Goal: Obtain resource: Obtain resource

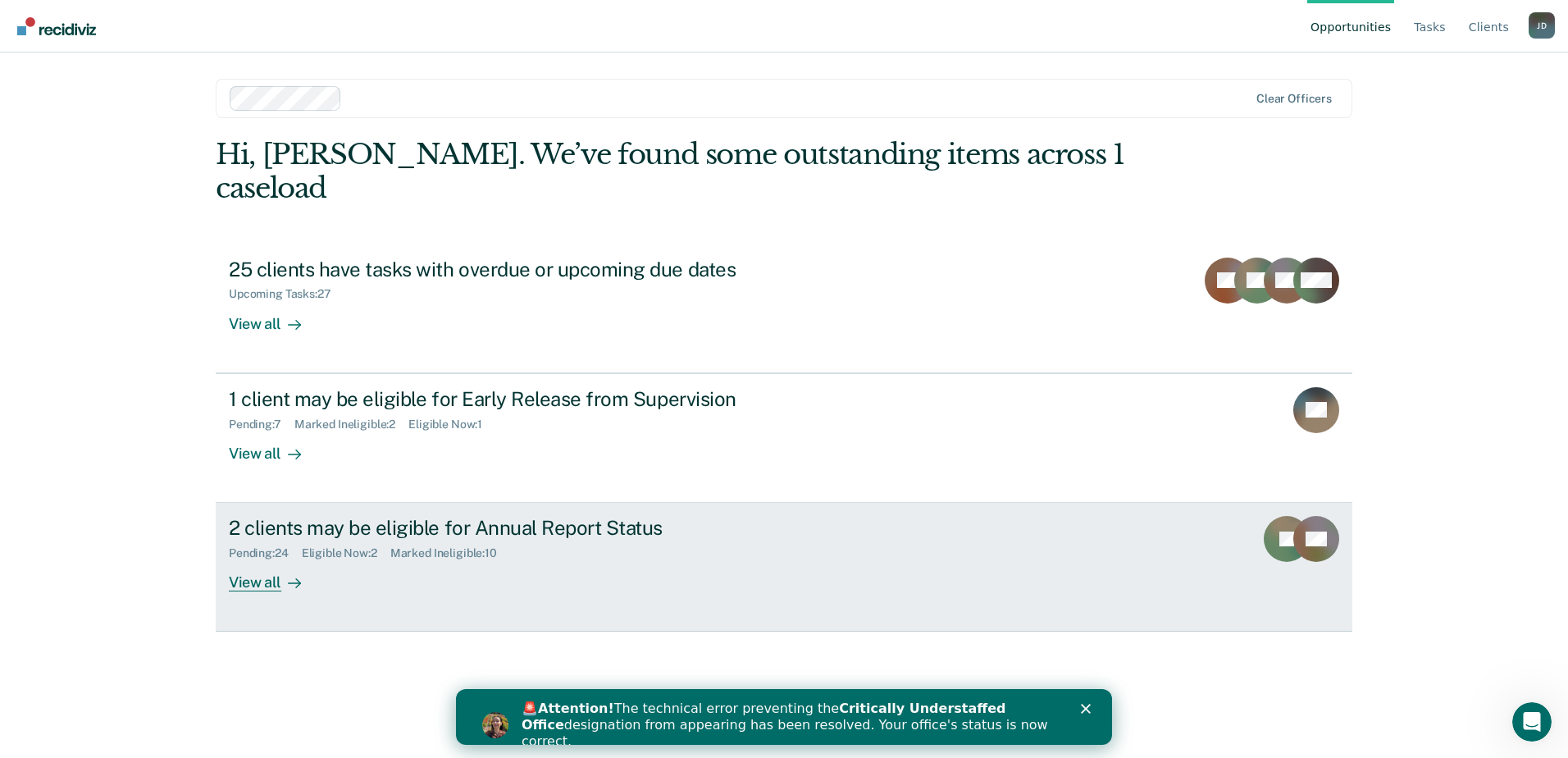
click at [261, 560] on div "View all" at bounding box center [274, 576] width 92 height 32
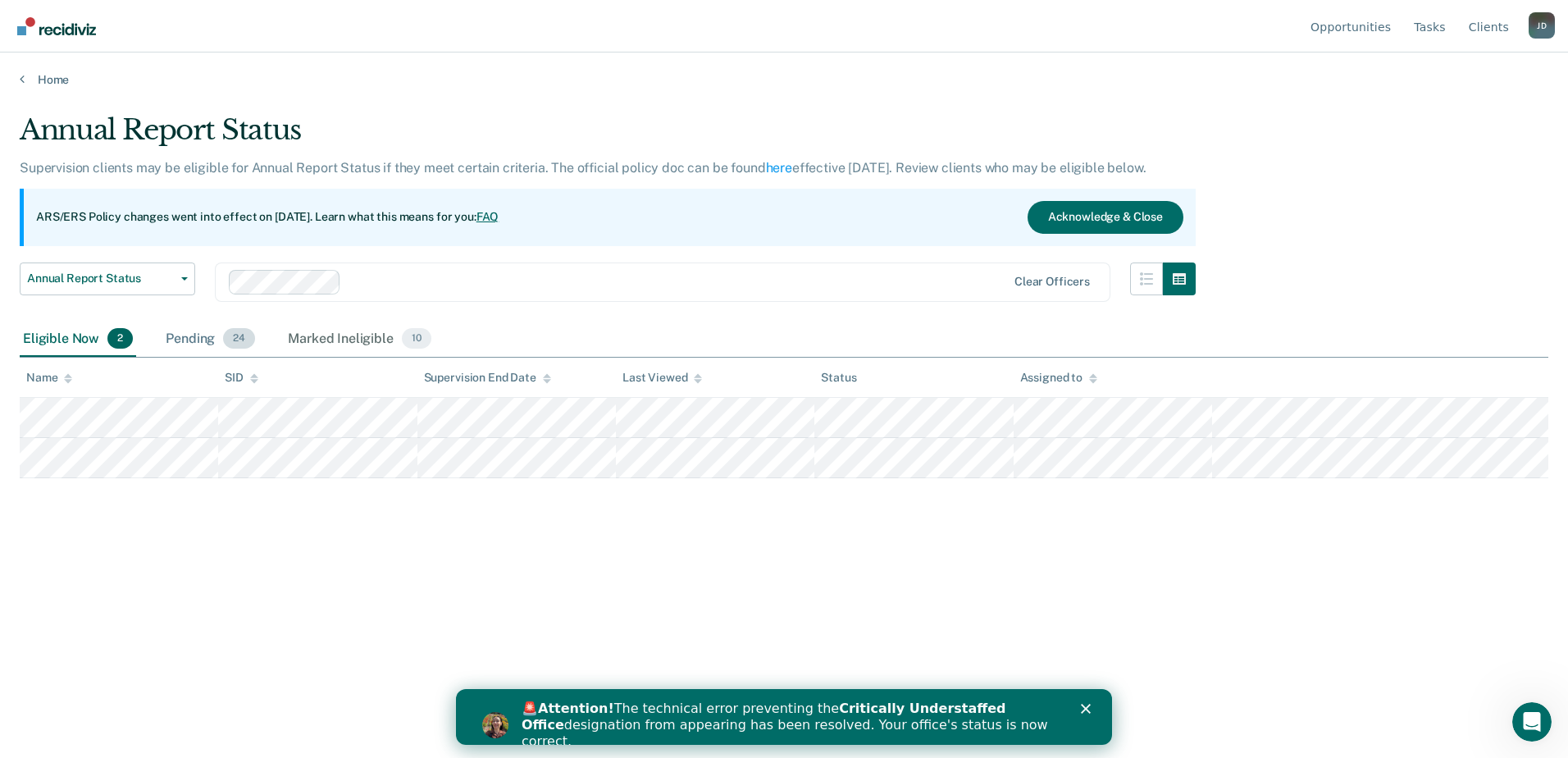
click at [202, 338] on div "Pending 24" at bounding box center [210, 340] width 96 height 36
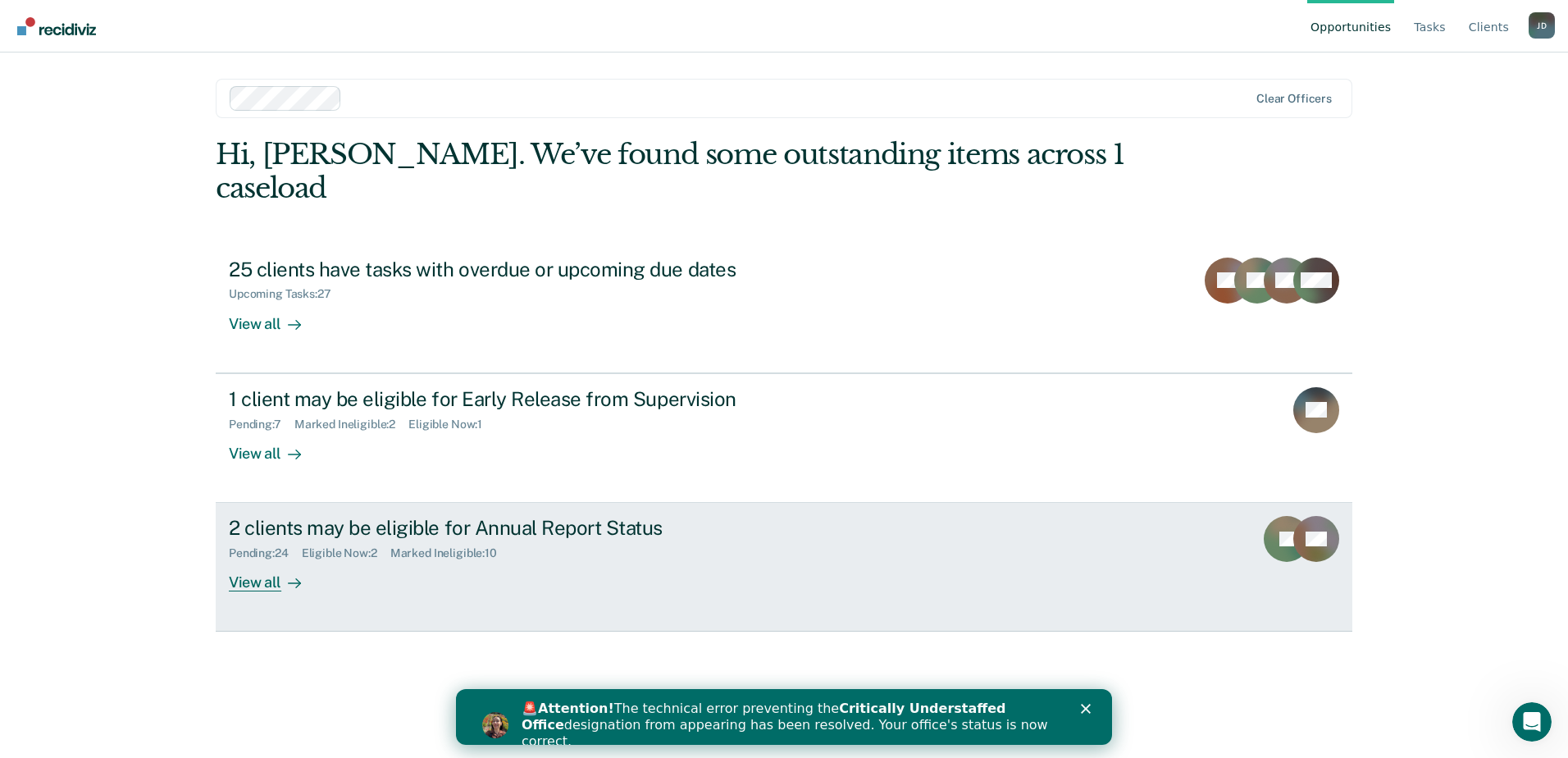
click at [260, 560] on div "View all" at bounding box center [274, 576] width 92 height 32
click at [249, 560] on div "View all" at bounding box center [274, 576] width 92 height 32
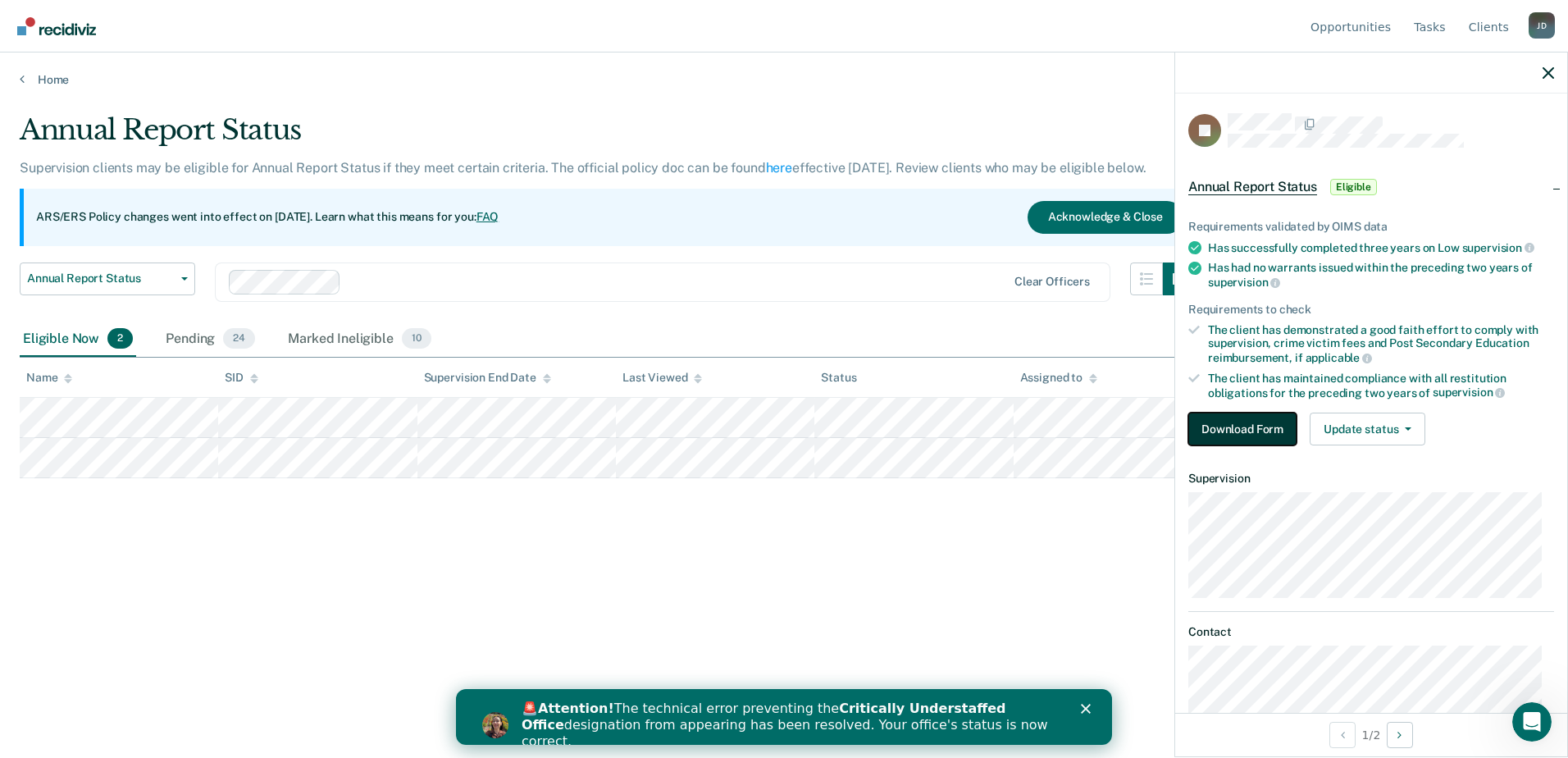
click at [1235, 420] on button "Download Form" at bounding box center [1242, 429] width 108 height 33
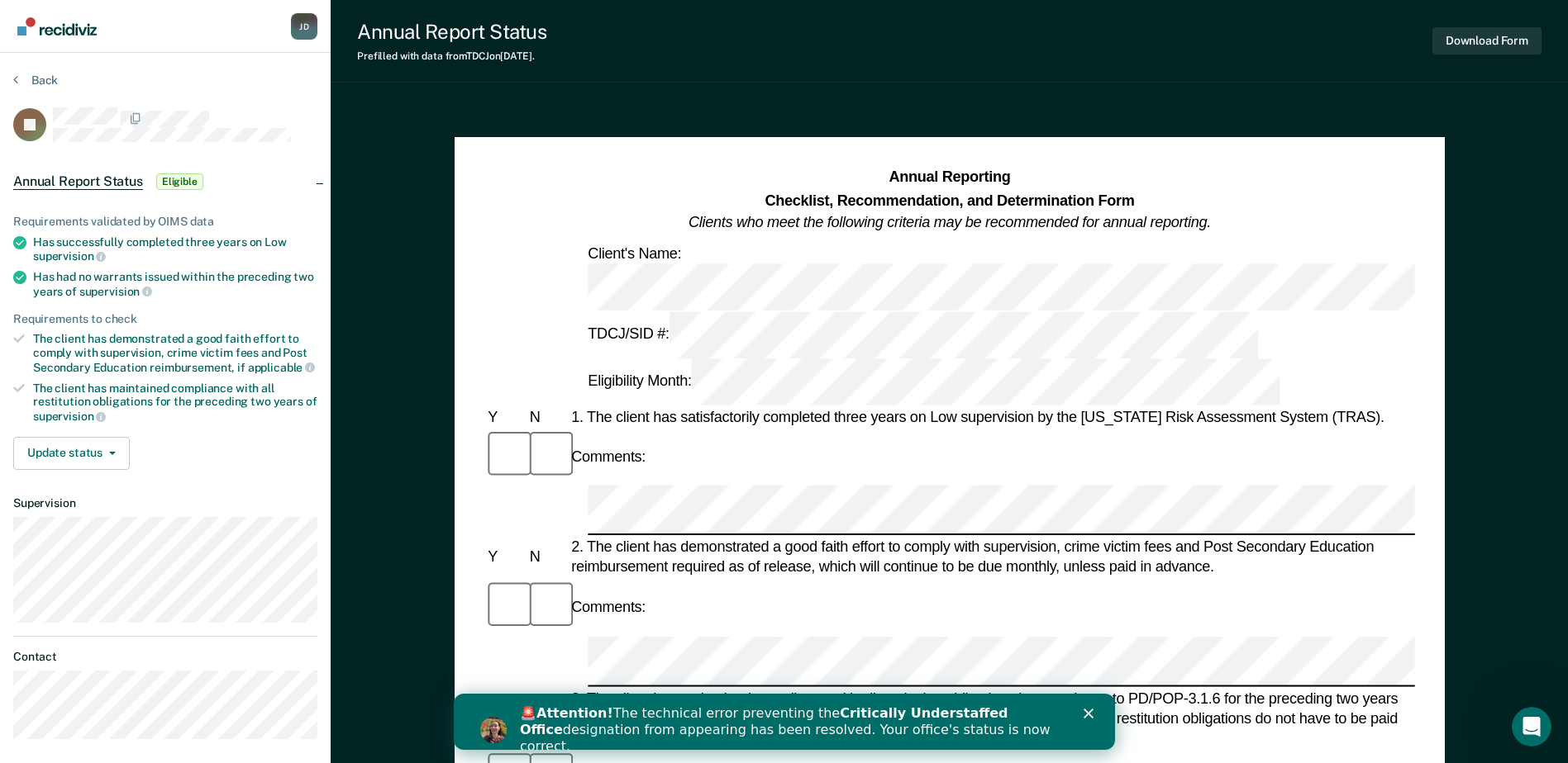
click at [1085, 712] on icon "Close" at bounding box center [1087, 713] width 10 height 10
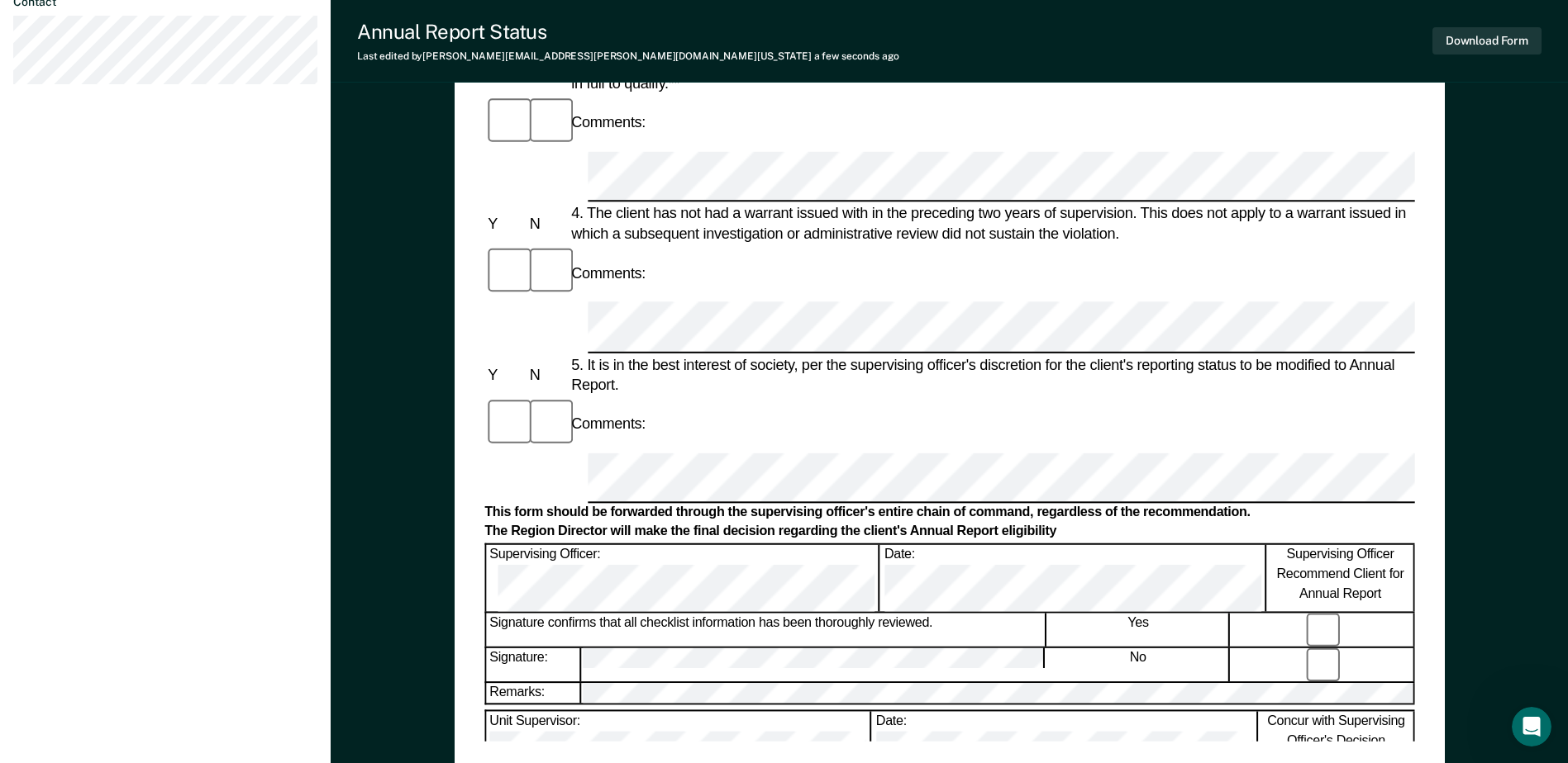
scroll to position [743, 0]
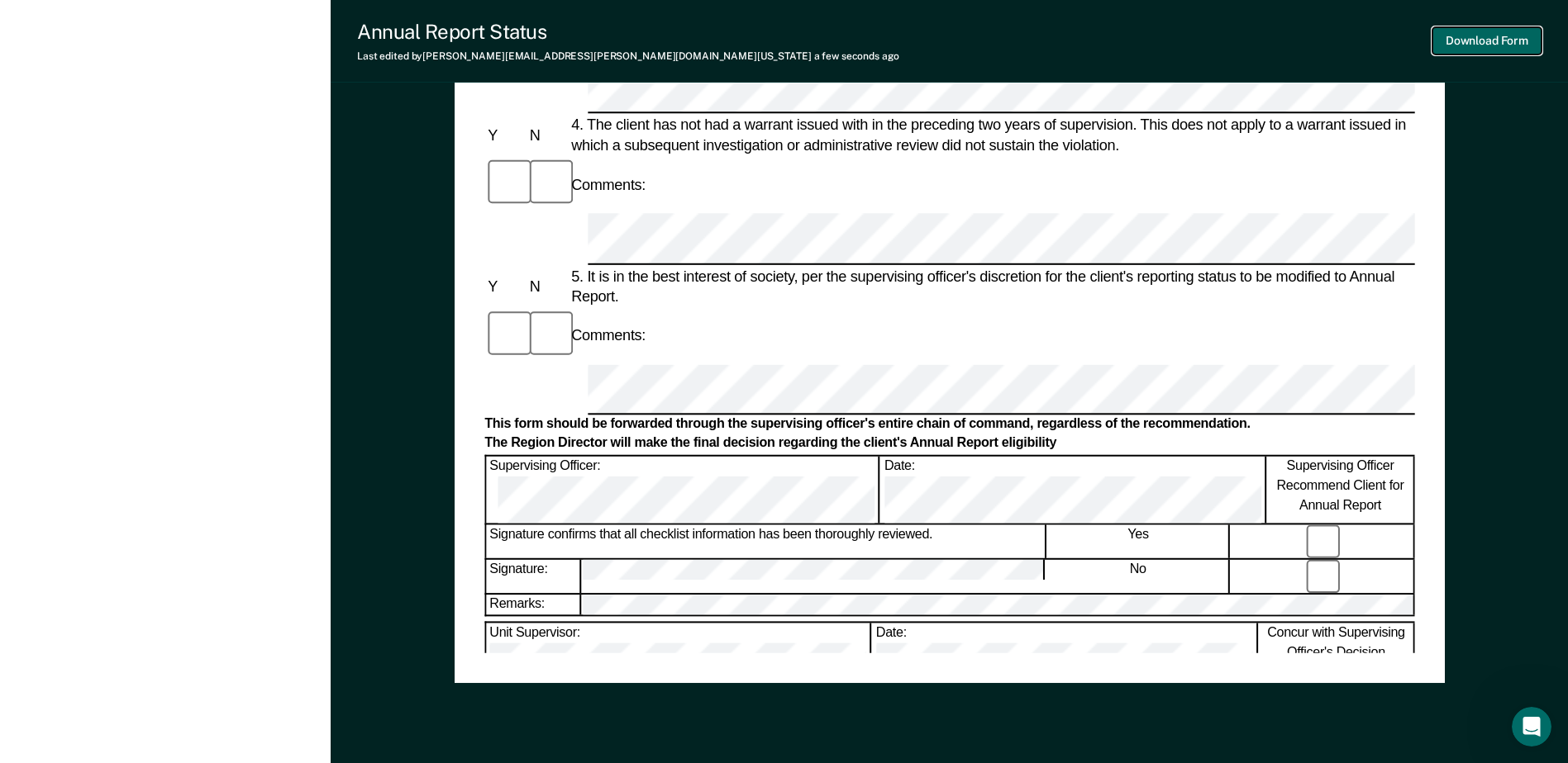
click at [1500, 39] on button "Download Form" at bounding box center [1486, 40] width 109 height 27
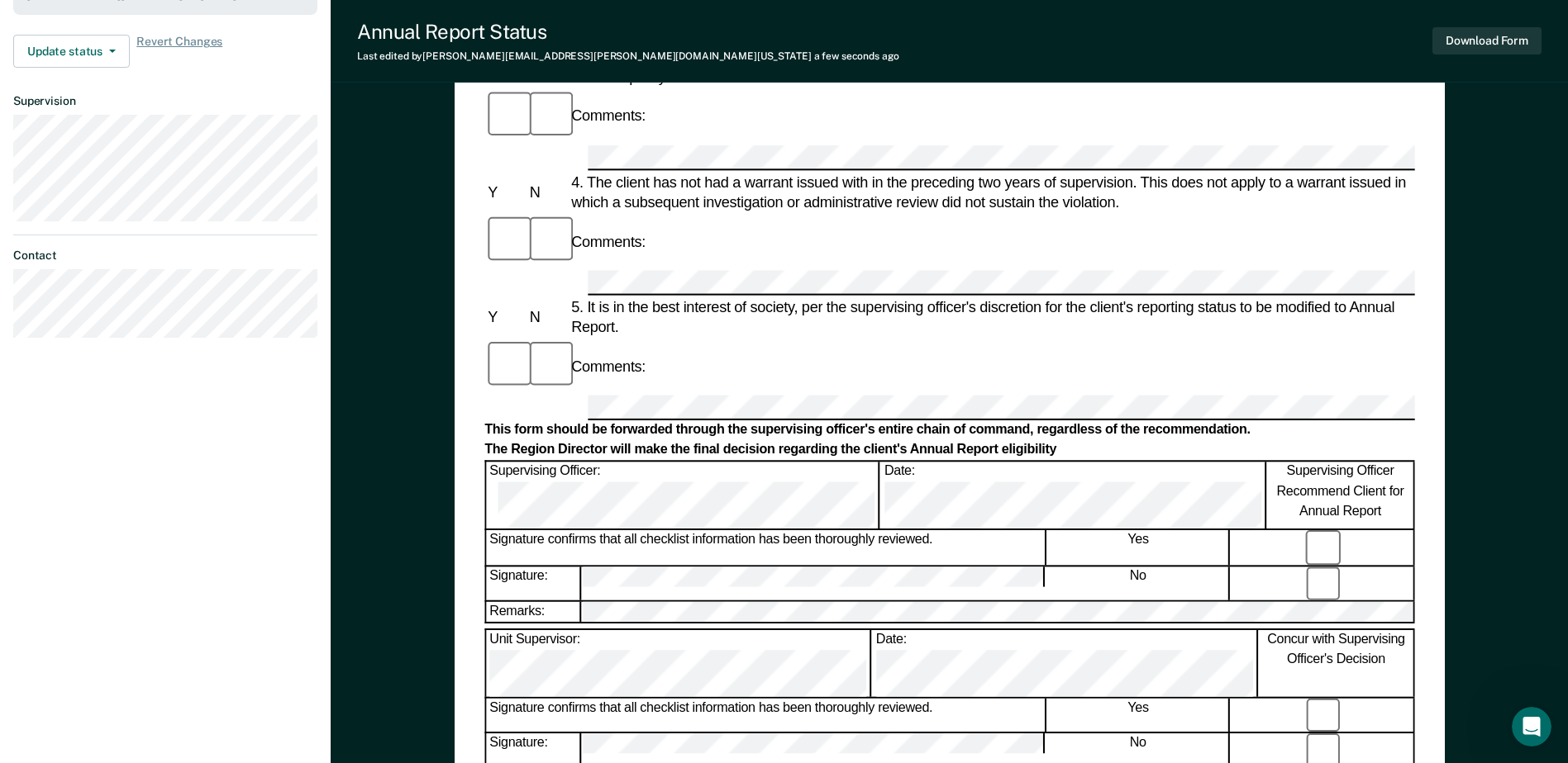
scroll to position [495, 0]
click at [1507, 37] on button "Download Form" at bounding box center [1486, 40] width 109 height 27
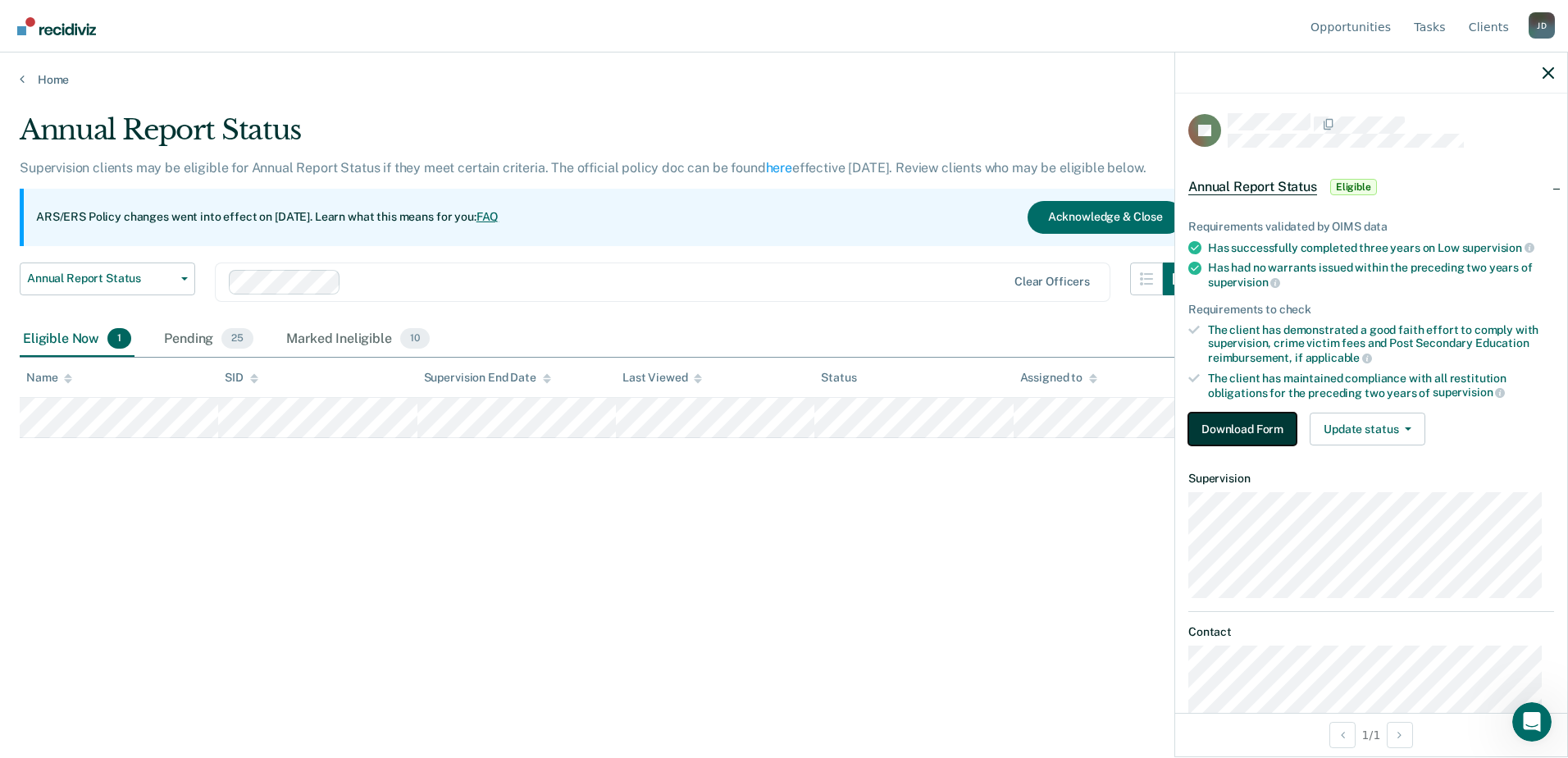
click at [1260, 424] on button "Download Form" at bounding box center [1242, 429] width 108 height 33
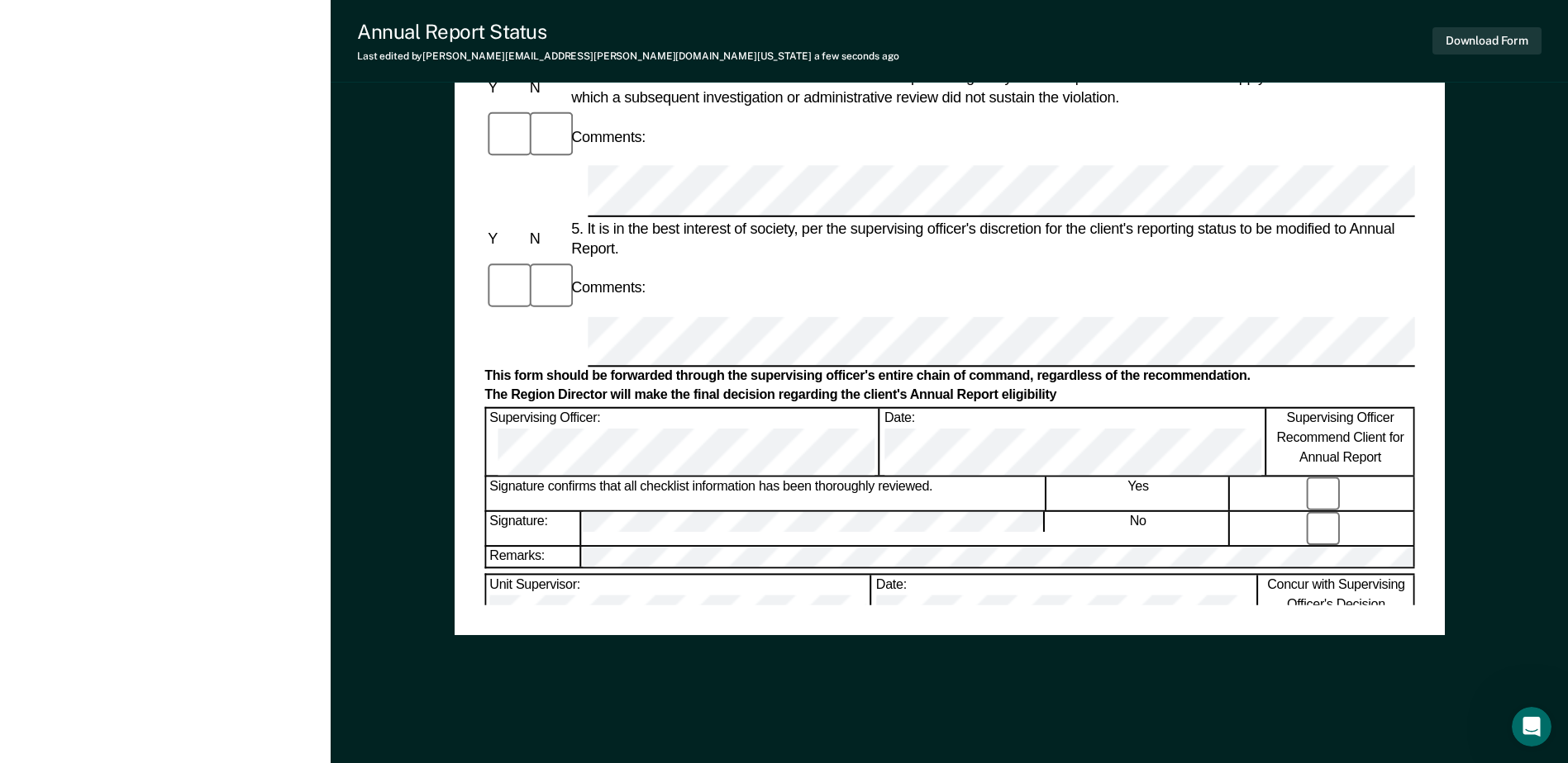
scroll to position [792, 0]
click at [1469, 44] on button "Download Form" at bounding box center [1486, 40] width 109 height 27
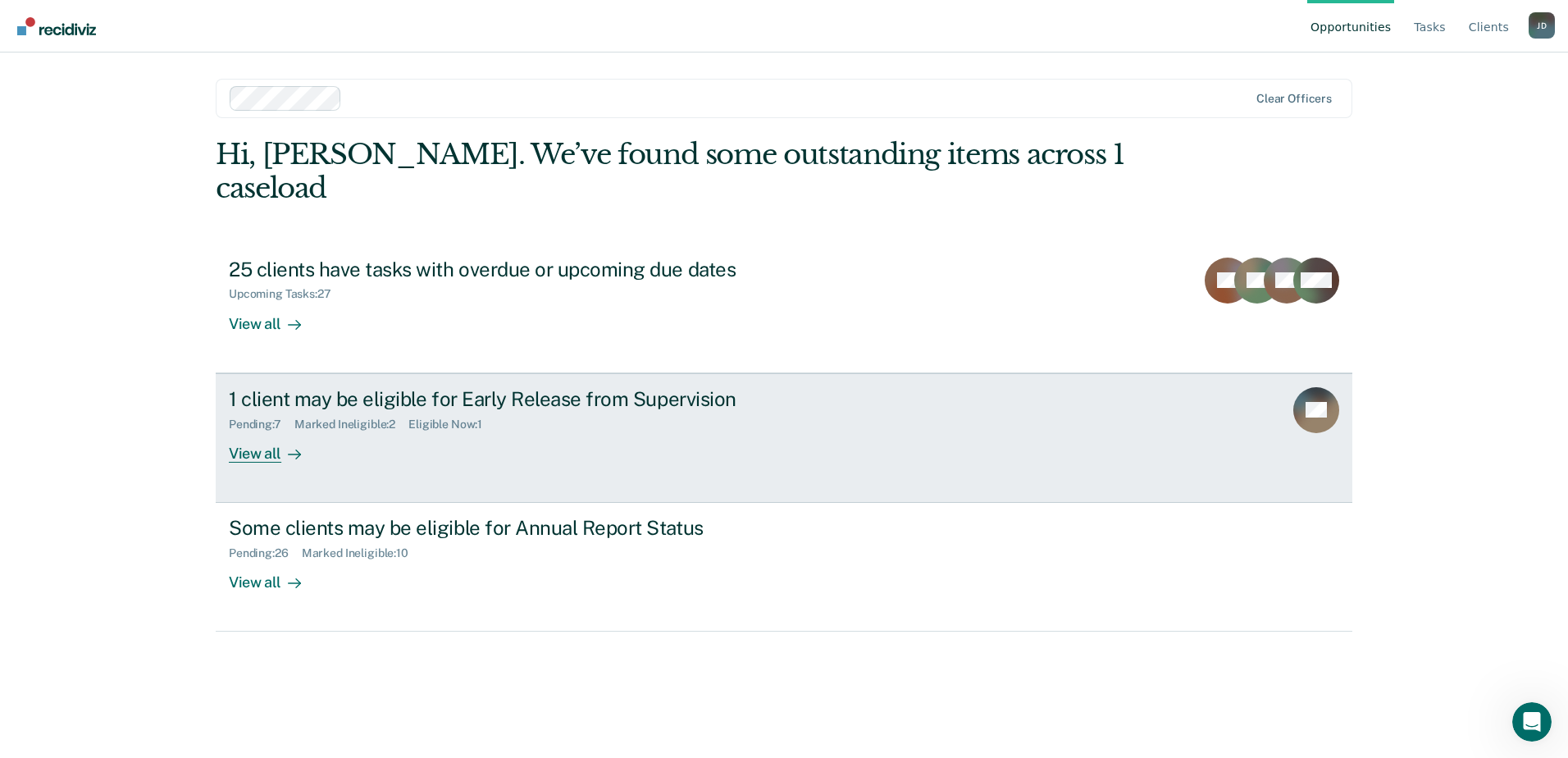
click at [253, 431] on div "View all" at bounding box center [274, 446] width 92 height 32
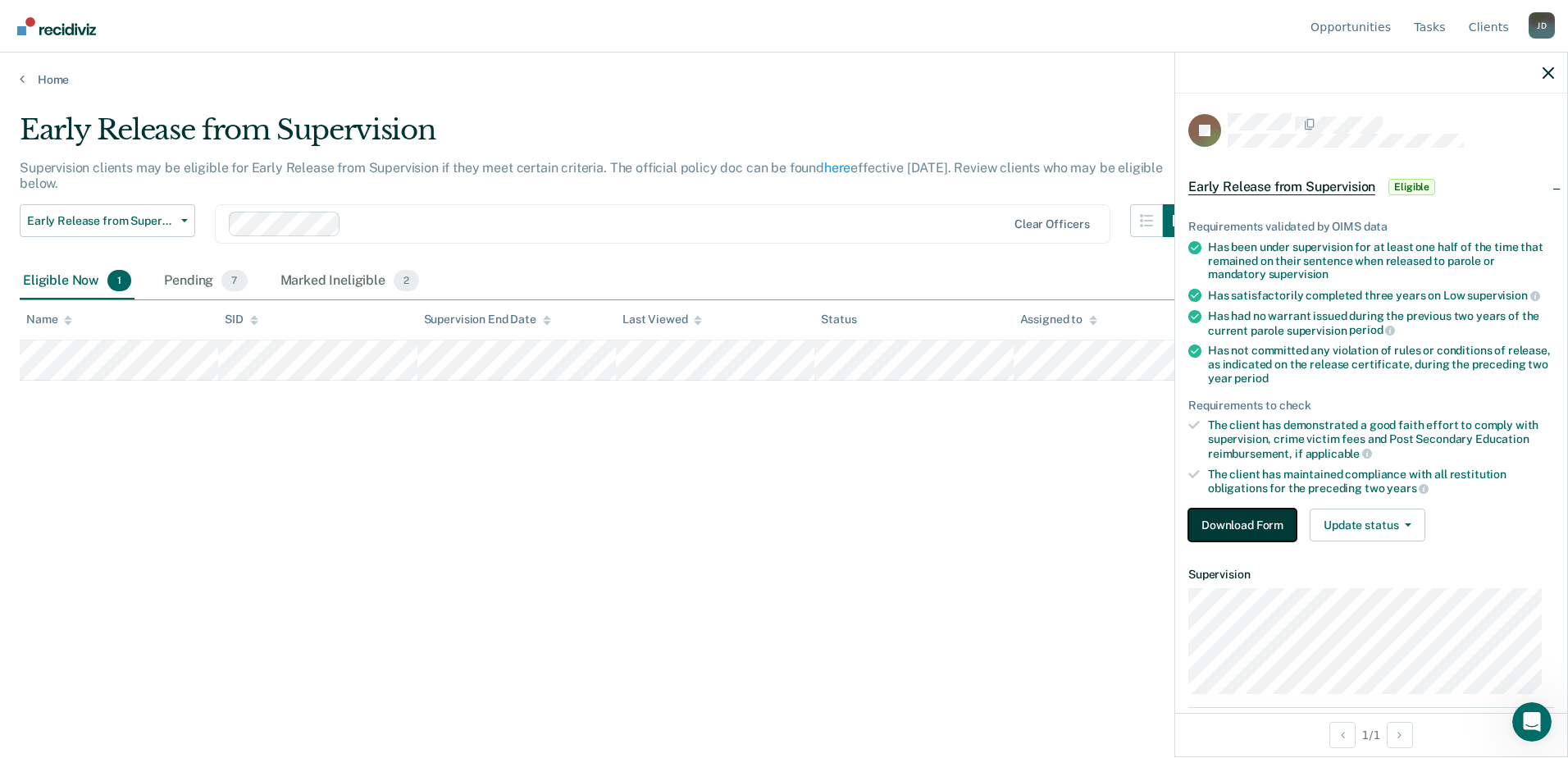
click at [1264, 525] on button "Download Form" at bounding box center [1242, 525] width 108 height 33
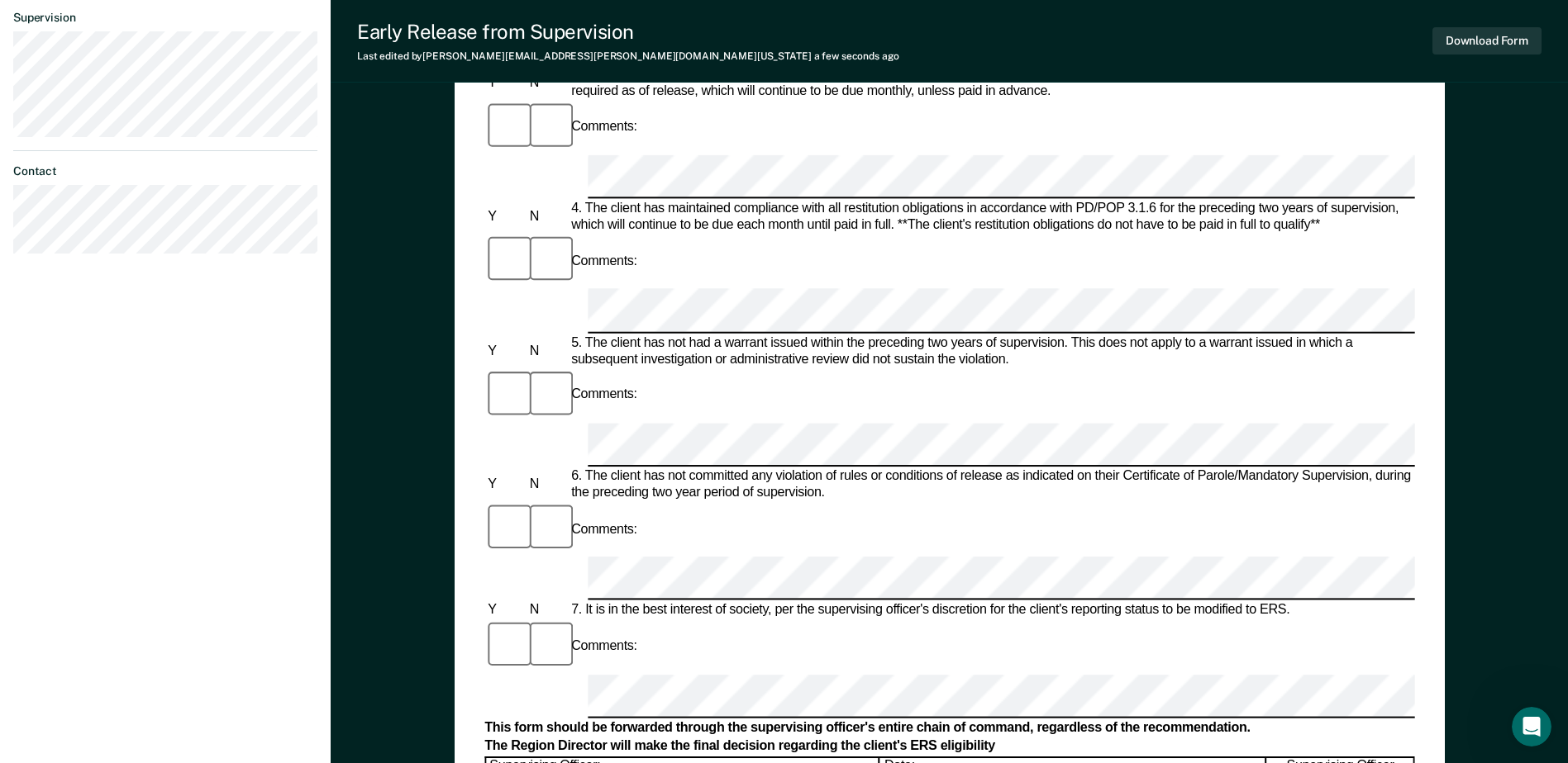
scroll to position [661, 0]
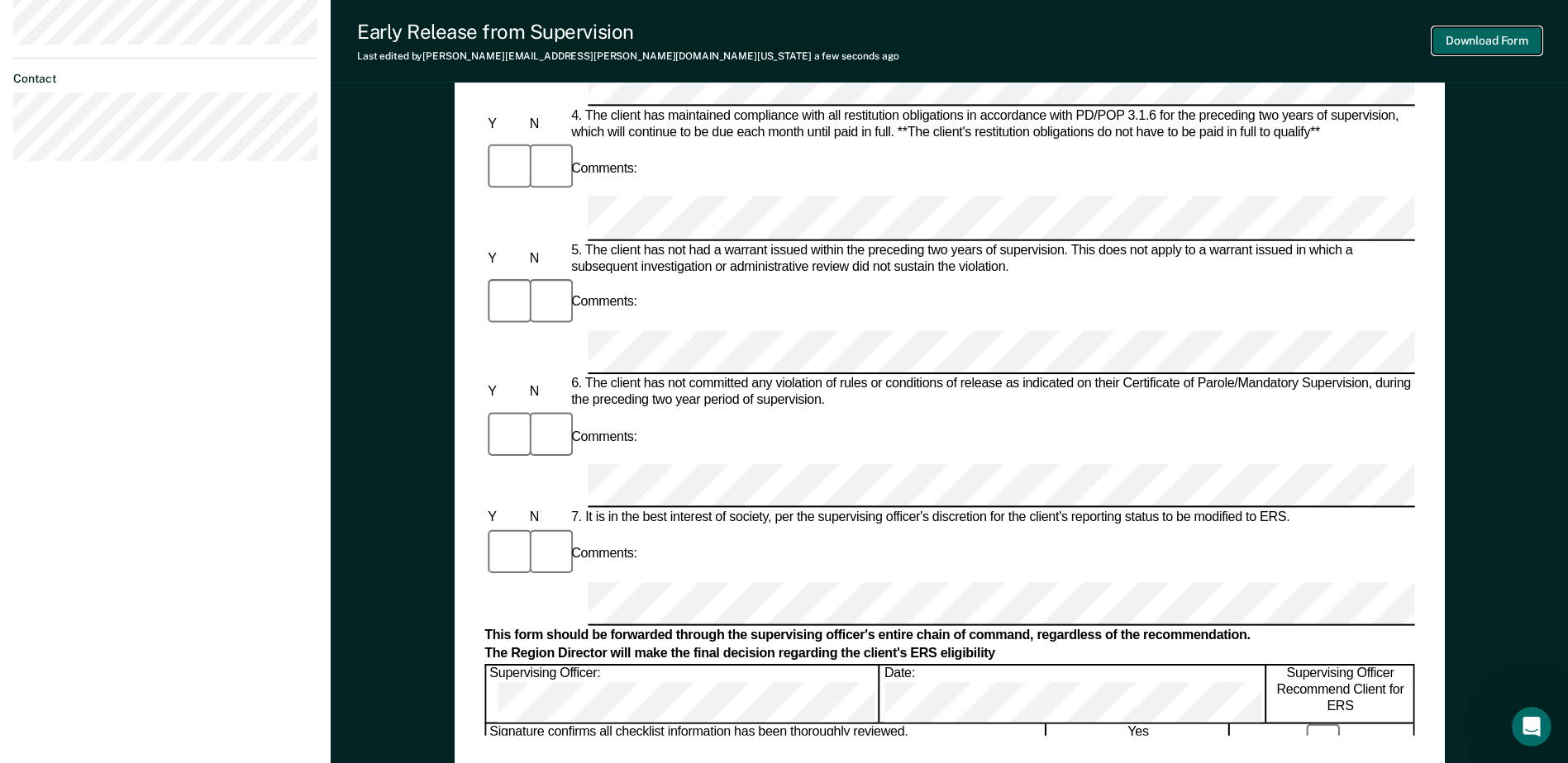
click at [1472, 40] on button "Download Form" at bounding box center [1486, 40] width 109 height 27
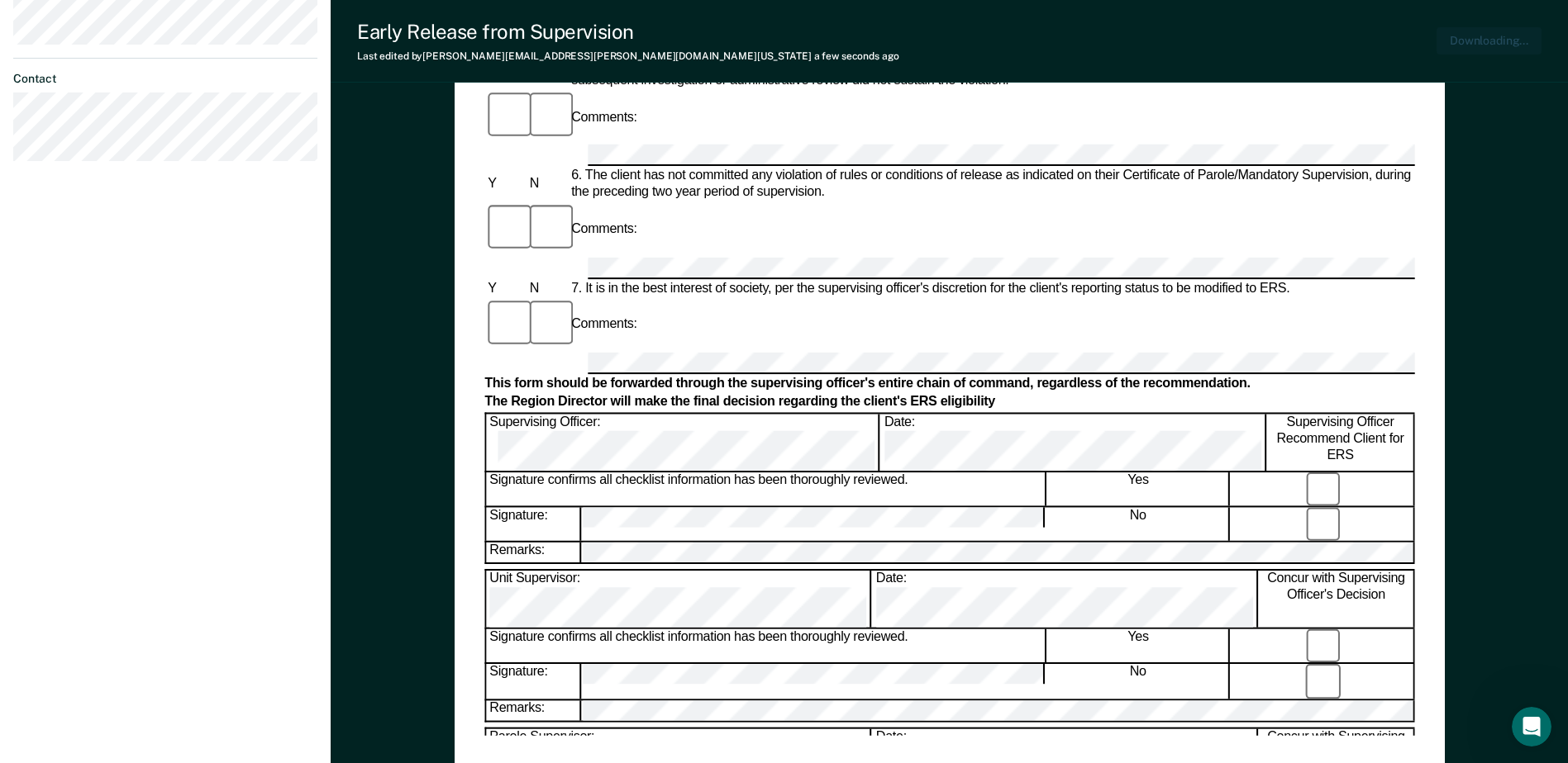
scroll to position [741, 0]
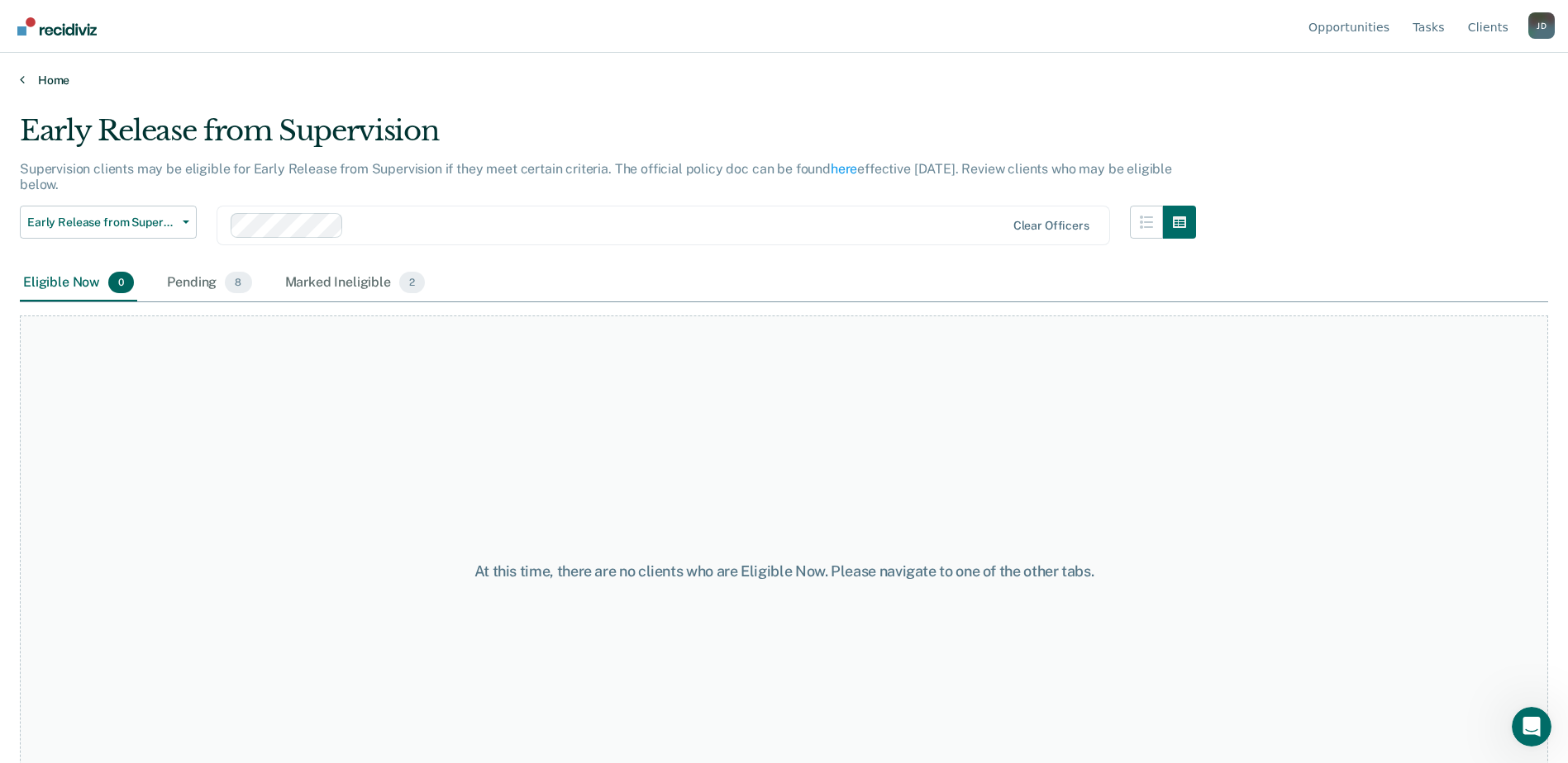
click at [45, 78] on link "Home" at bounding box center [784, 79] width 1528 height 15
